Goal: Navigation & Orientation: Find specific page/section

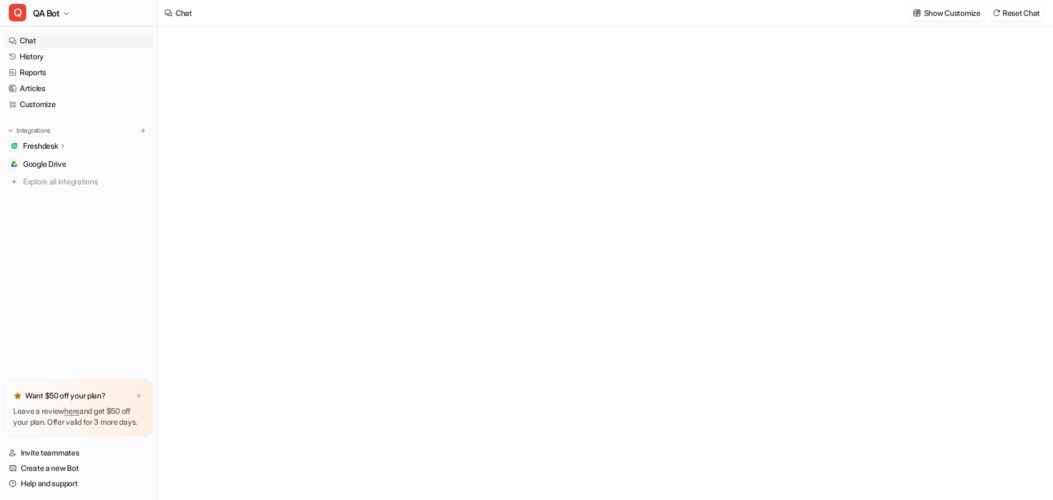
type textarea "**********"
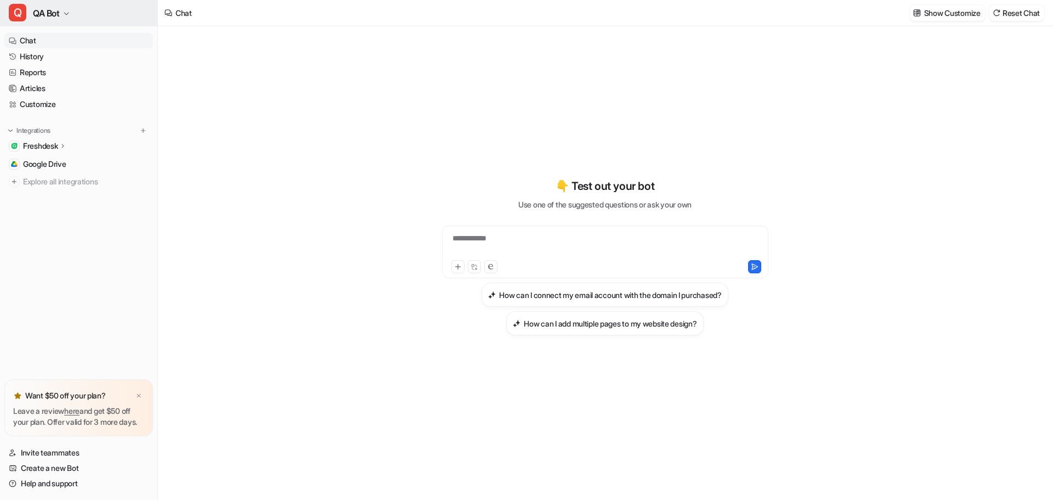
click at [69, 8] on button "Q QA Bot" at bounding box center [78, 13] width 157 height 26
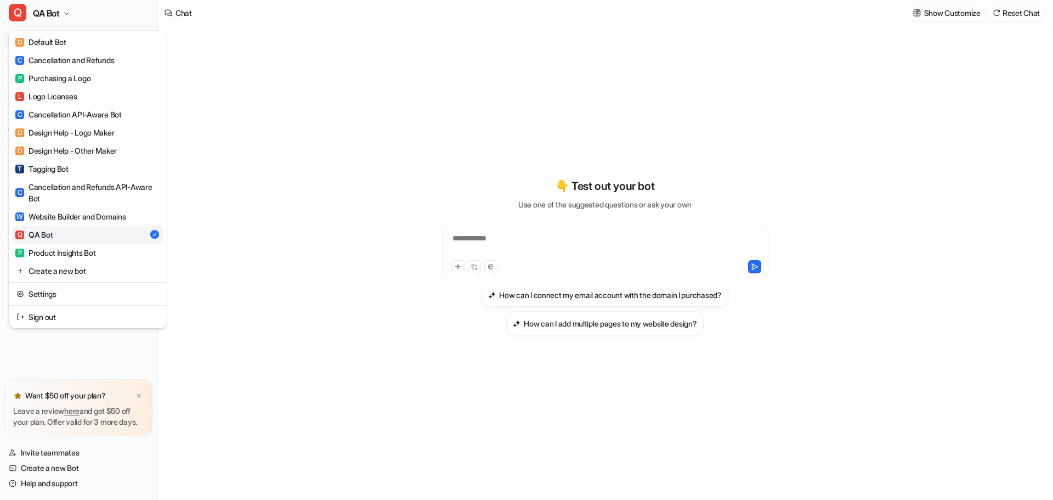
drag, startPoint x: 213, startPoint y: 126, endPoint x: 203, endPoint y: 123, distance: 10.2
click at [210, 125] on div "Q QA Bot D Default Bot C Cancellation and Refunds P Purchasing a Logo L Logo Li…" at bounding box center [526, 250] width 1053 height 500
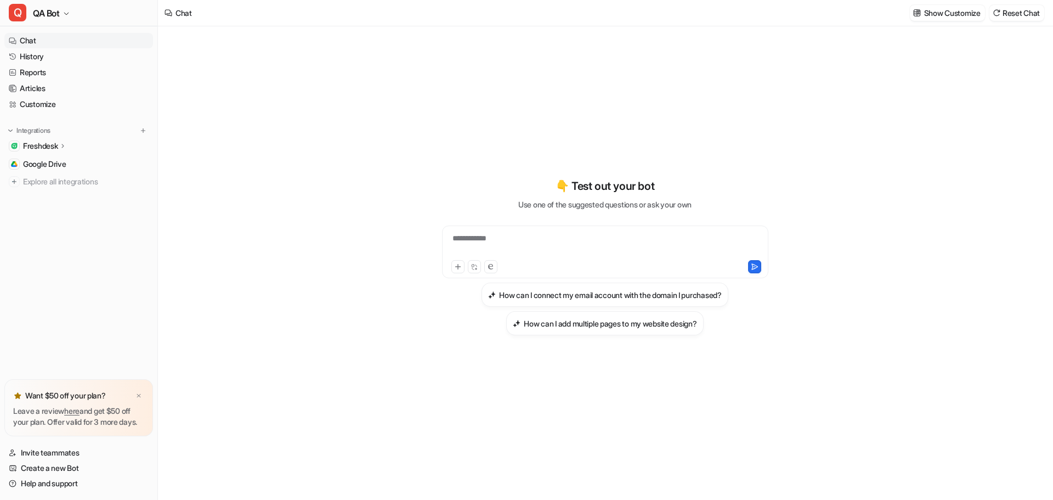
click at [29, 48] on link "Chat" at bounding box center [78, 40] width 149 height 15
click at [37, 64] on ul "Chat History Reports Articles Customize" at bounding box center [78, 72] width 149 height 79
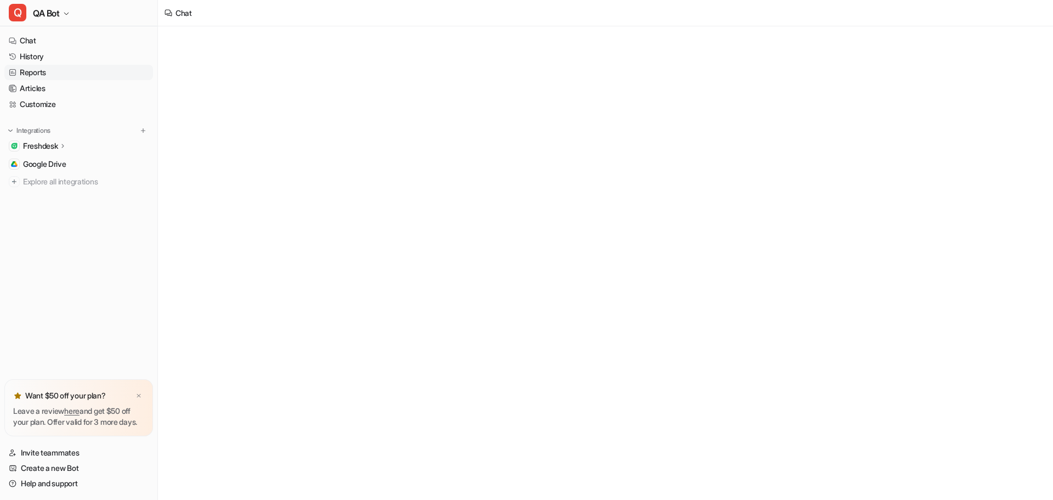
click at [34, 68] on link "Reports" at bounding box center [78, 72] width 149 height 15
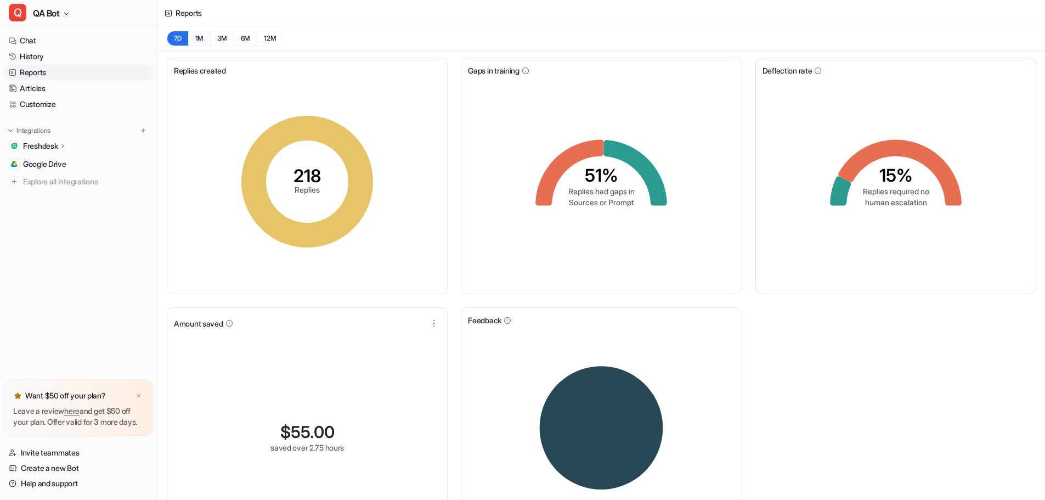
click at [200, 35] on button "1M" at bounding box center [199, 38] width 22 height 15
click at [66, 11] on icon "button" at bounding box center [66, 13] width 7 height 7
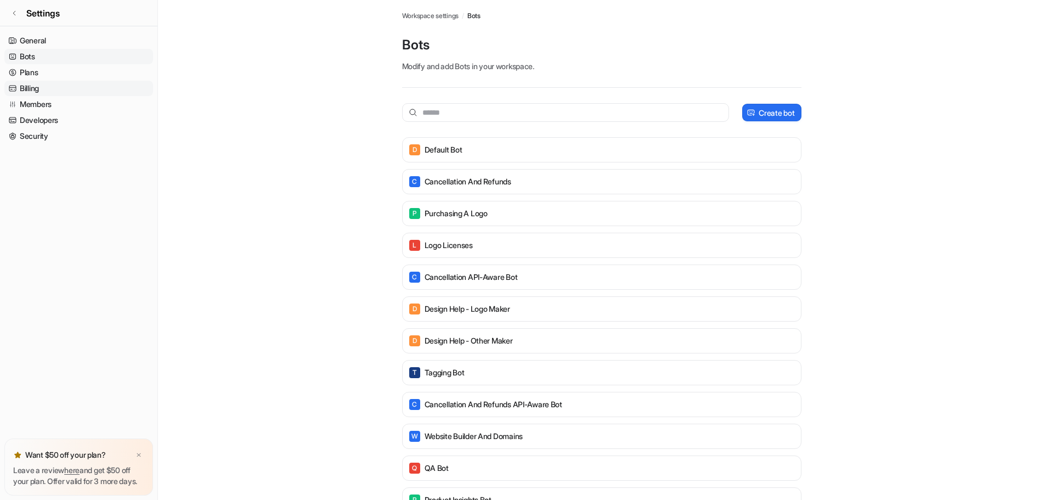
click at [35, 88] on link "Billing" at bounding box center [78, 88] width 149 height 15
